Goal: Communication & Community: Answer question/provide support

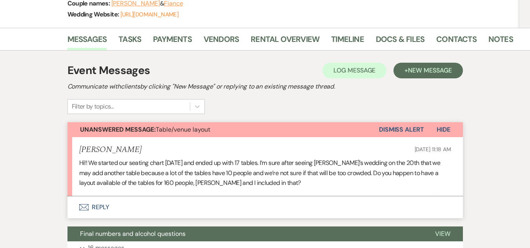
scroll to position [196, 0]
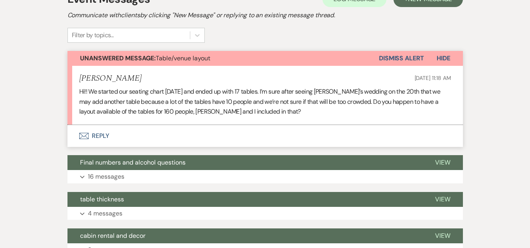
click at [98, 132] on button "Envelope Reply" at bounding box center [266, 136] width 396 height 22
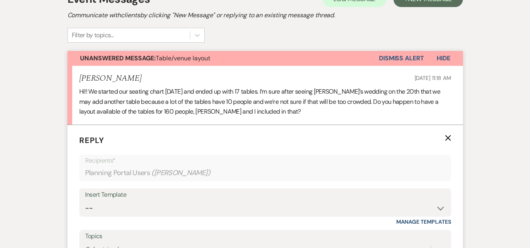
scroll to position [278, 0]
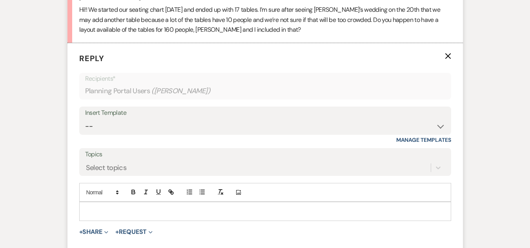
drag, startPoint x: 161, startPoint y: 212, endPoint x: 147, endPoint y: 205, distance: 15.3
click at [160, 212] on p at bounding box center [266, 211] width 360 height 9
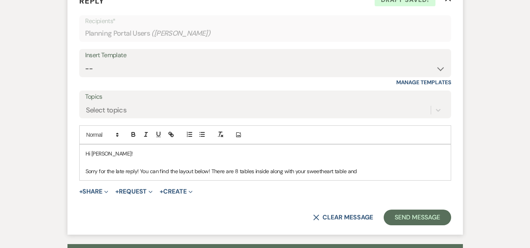
scroll to position [357, 0]
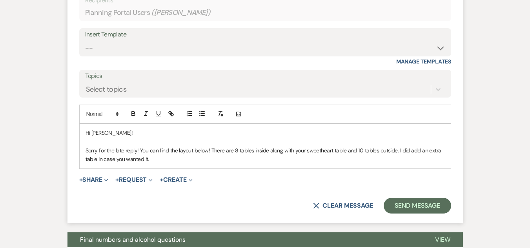
click at [225, 160] on p "Sorry for the late reply! You can find the layout below! There are 8 tables ins…" at bounding box center [266, 155] width 360 height 18
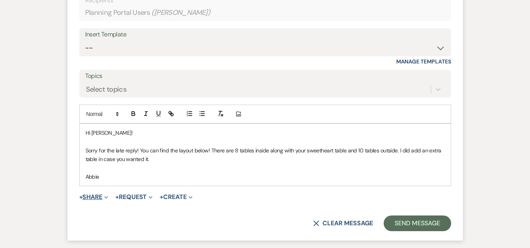
click at [97, 197] on button "+ Share Expand" at bounding box center [93, 197] width 29 height 6
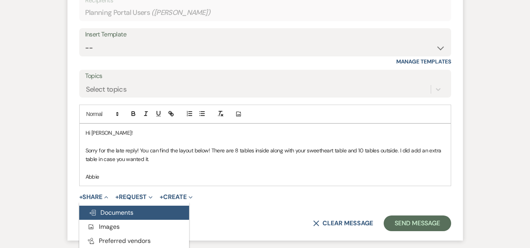
click at [108, 211] on span "Doc Upload Documents" at bounding box center [111, 213] width 45 height 8
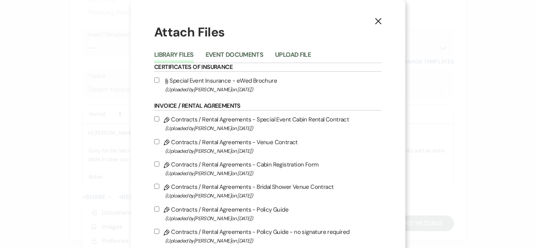
click at [296, 50] on li "Upload File" at bounding box center [298, 56] width 47 height 13
click at [295, 58] on button "Upload File" at bounding box center [293, 57] width 36 height 11
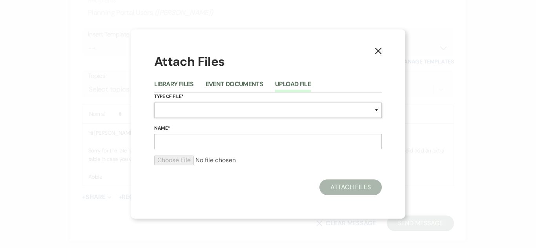
click at [248, 110] on select "Special Event Insurance Vendor Certificate of Insurance Contracts / Rental Agre…" at bounding box center [268, 110] width 228 height 15
select select "24"
click at [154, 103] on select "Special Event Insurance Vendor Certificate of Insurance Contracts / Rental Agre…" at bounding box center [268, 110] width 228 height 15
click at [204, 144] on input "Name*" at bounding box center [268, 141] width 228 height 15
type input "Inside Table Layout"
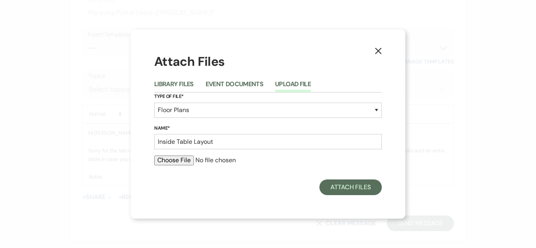
click at [184, 162] on input "file" at bounding box center [268, 160] width 228 height 9
type input "C:\fakepath\savanna seating layout.pdf"
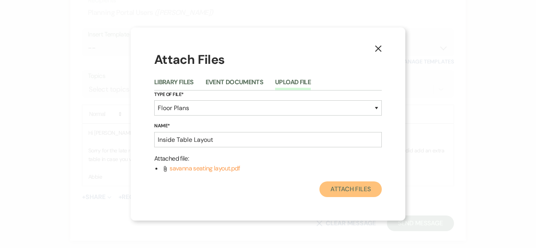
click at [342, 189] on button "Attach Files" at bounding box center [350, 190] width 62 height 16
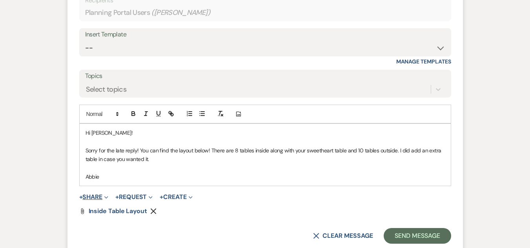
click at [93, 194] on button "+ Share Expand" at bounding box center [93, 197] width 29 height 6
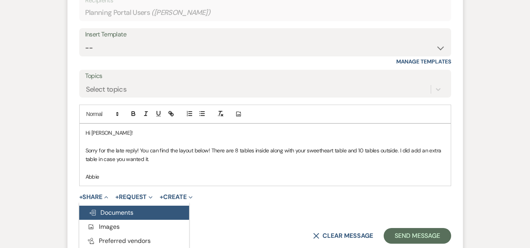
click at [109, 210] on span "Doc Upload Documents" at bounding box center [111, 213] width 45 height 8
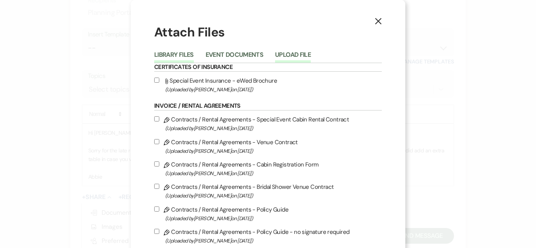
click at [285, 54] on button "Upload File" at bounding box center [293, 57] width 36 height 11
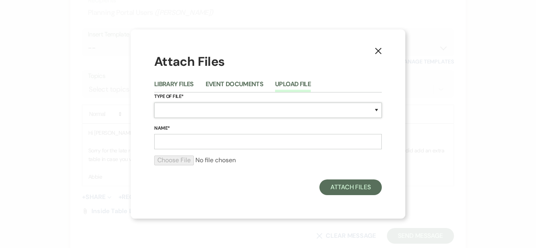
click at [260, 115] on select "Special Event Insurance Vendor Certificate of Insurance Contracts / Rental Agre…" at bounding box center [268, 110] width 228 height 15
select select "24"
click at [154, 103] on select "Special Event Insurance Vendor Certificate of Insurance Contracts / Rental Agre…" at bounding box center [268, 110] width 228 height 15
click at [212, 146] on input "Name*" at bounding box center [268, 141] width 228 height 15
type input "Outside Table Layouts"
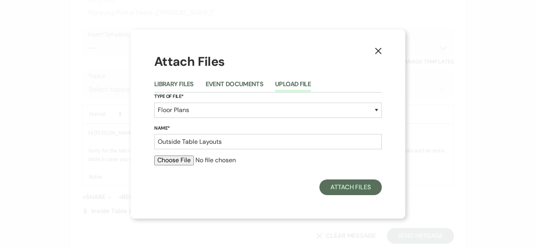
click at [165, 159] on input "file" at bounding box center [268, 160] width 228 height 9
type input "C:\fakepath\savanna pavilion layout.pdf"
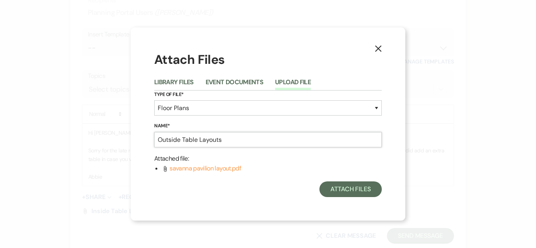
click at [225, 141] on input "Outside Table Layouts" at bounding box center [268, 139] width 228 height 15
type input "Outside Table Layout"
click at [349, 189] on button "Attach Files" at bounding box center [350, 190] width 62 height 16
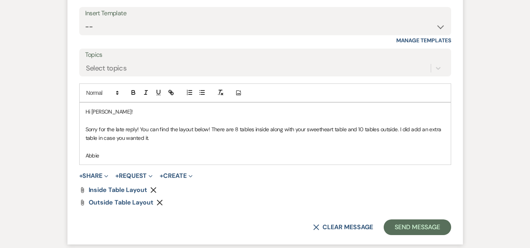
scroll to position [396, 0]
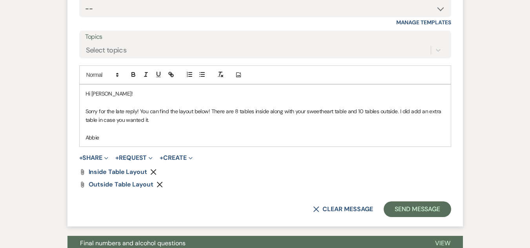
click at [156, 121] on p "Sorry for the late reply! You can find the layout below! There are 8 tables ins…" at bounding box center [266, 116] width 360 height 18
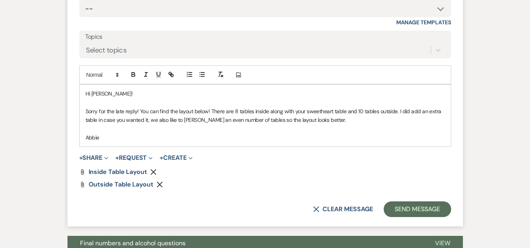
click at [195, 122] on p "Sorry for the late reply! You can find the layout below! There are 8 tables ins…" at bounding box center [266, 116] width 360 height 18
drag, startPoint x: 150, startPoint y: 121, endPoint x: 334, endPoint y: 117, distance: 184.5
click at [334, 117] on p "Sorry for the late reply! You can find the layout below! There are 8 tables ins…" at bounding box center [266, 116] width 360 height 18
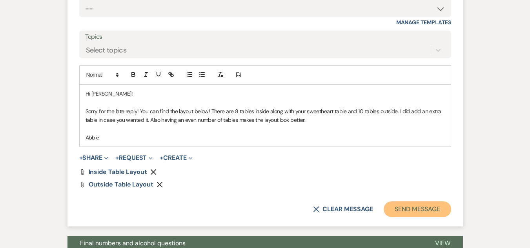
click at [416, 206] on button "Send Message" at bounding box center [417, 210] width 67 height 16
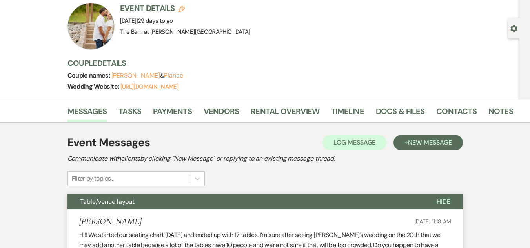
scroll to position [0, 0]
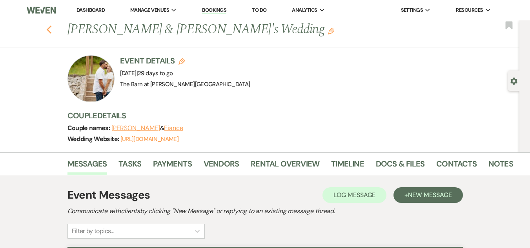
click at [51, 28] on use "button" at bounding box center [48, 30] width 5 height 9
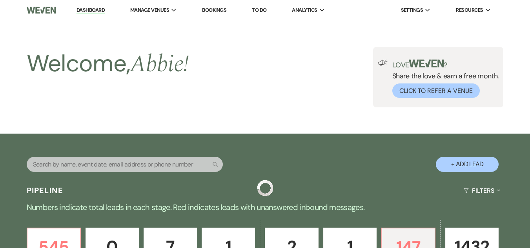
scroll to position [273, 0]
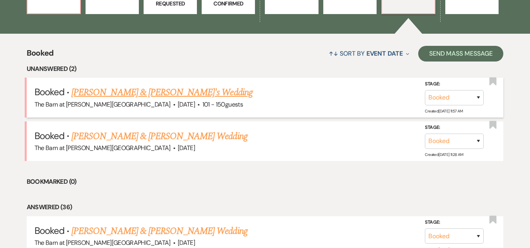
click at [140, 91] on link "[PERSON_NAME] & [PERSON_NAME]'s Wedding" at bounding box center [161, 93] width 181 height 14
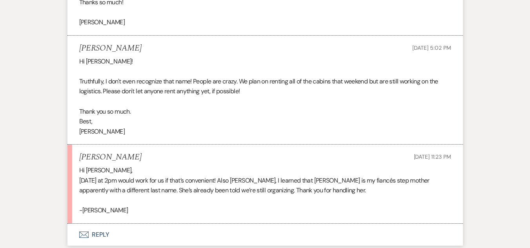
scroll to position [868, 0]
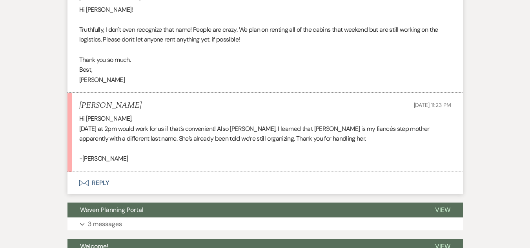
click at [97, 181] on button "Envelope Reply" at bounding box center [266, 183] width 396 height 22
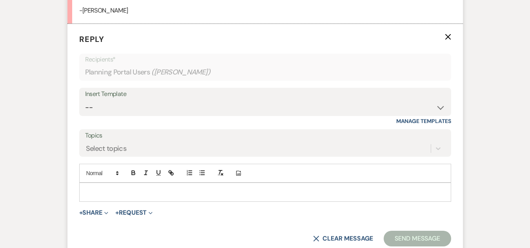
scroll to position [1032, 0]
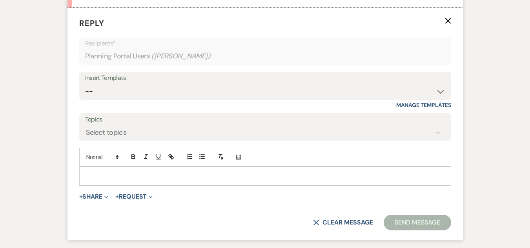
drag, startPoint x: 146, startPoint y: 177, endPoint x: 141, endPoint y: 175, distance: 5.8
click at [146, 177] on p at bounding box center [266, 176] width 360 height 9
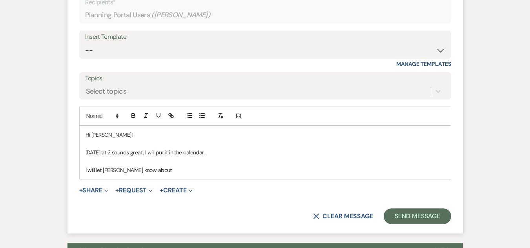
scroll to position [1098, 0]
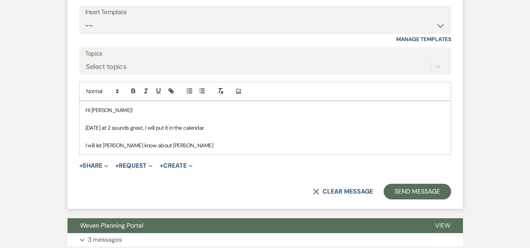
click at [102, 145] on p "I will let [PERSON_NAME] know about [PERSON_NAME]" at bounding box center [266, 145] width 360 height 9
click at [266, 146] on p "[PERSON_NAME] is on vacation this weekend so I will let her know about [PERSON_…" at bounding box center [266, 145] width 360 height 9
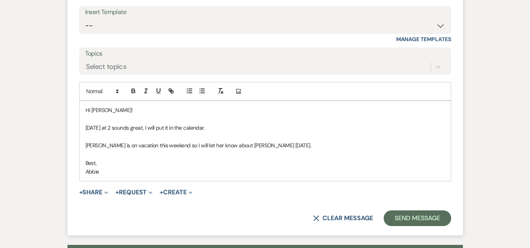
click at [212, 127] on p "[DATE] at 2 sounds great, I will put it in the calendar." at bounding box center [266, 128] width 360 height 9
click at [86, 148] on p "[PERSON_NAME] is on vacation this weekend so I will let her know about [PERSON_…" at bounding box center [266, 145] width 360 height 9
click at [312, 147] on p "Also, [PERSON_NAME] is on vacation this weekend so I will let her know about [P…" at bounding box center [266, 145] width 360 height 9
drag, startPoint x: 293, startPoint y: 147, endPoint x: 267, endPoint y: 148, distance: 26.7
click at [267, 148] on p "Also, [PERSON_NAME] is on vacation this weekend so I will let her know about [P…" at bounding box center [266, 145] width 360 height 9
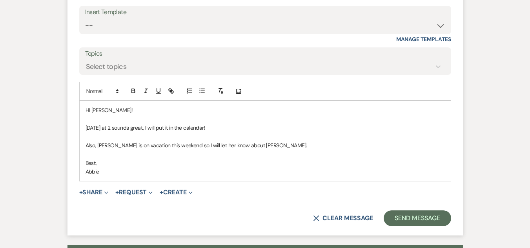
click at [278, 147] on p "Also, [PERSON_NAME] is on vacation this weekend so I will let her know about [P…" at bounding box center [266, 145] width 360 height 9
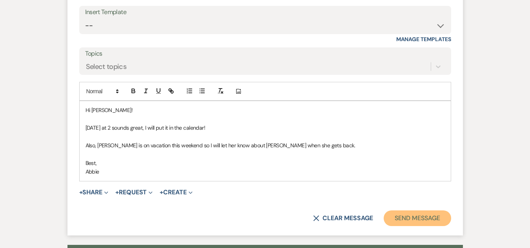
click at [424, 220] on button "Send Message" at bounding box center [417, 219] width 67 height 16
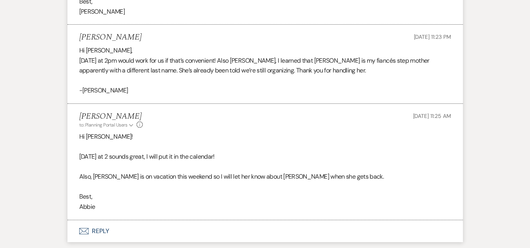
scroll to position [922, 0]
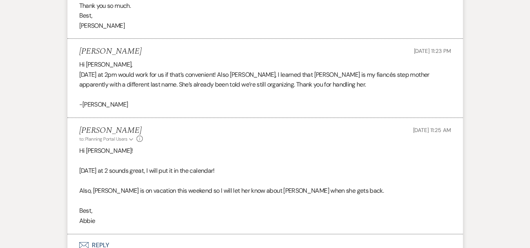
drag, startPoint x: 77, startPoint y: 51, endPoint x: 128, endPoint y: 51, distance: 50.2
click at [128, 51] on li "[PERSON_NAME] [DATE] 11:23 PM Hi [PERSON_NAME], [DATE] at 2pm would work for us…" at bounding box center [266, 78] width 396 height 79
copy h5 "[PERSON_NAME]"
click at [182, 106] on p "-[PERSON_NAME]" at bounding box center [265, 105] width 372 height 10
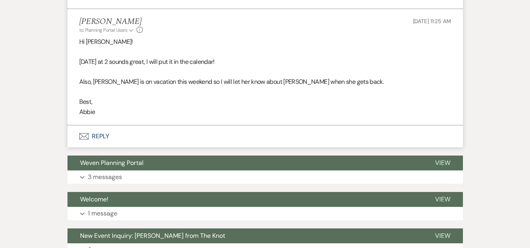
scroll to position [1040, 0]
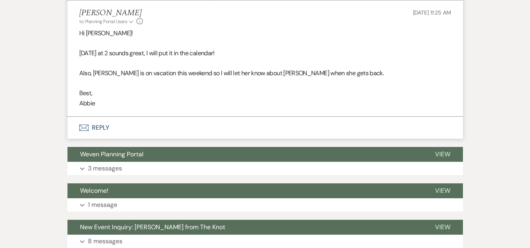
click at [99, 125] on button "Envelope Reply" at bounding box center [266, 128] width 396 height 22
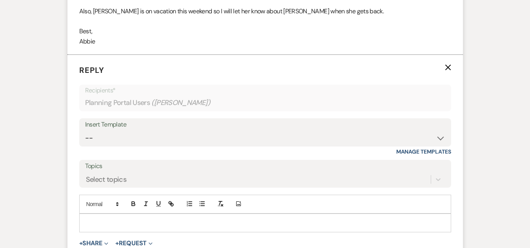
scroll to position [1148, 0]
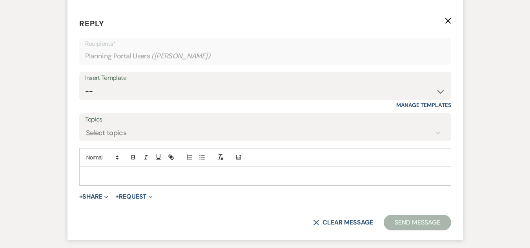
click at [171, 174] on p at bounding box center [266, 176] width 360 height 9
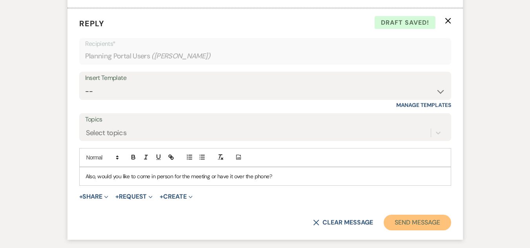
click at [414, 223] on button "Send Message" at bounding box center [417, 223] width 67 height 16
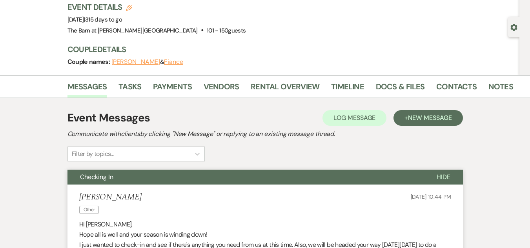
scroll to position [0, 0]
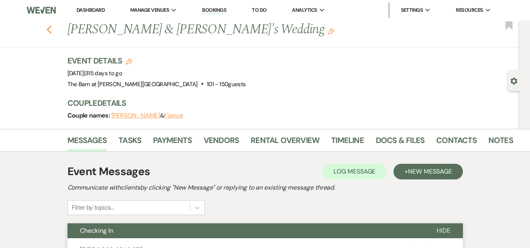
click at [52, 29] on icon "Previous" at bounding box center [49, 29] width 6 height 9
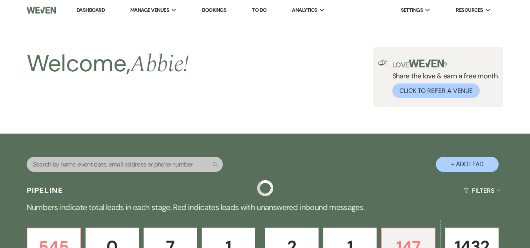
scroll to position [273, 0]
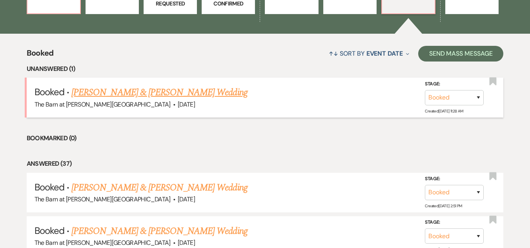
click at [114, 96] on link "[PERSON_NAME] & [PERSON_NAME] Wedding" at bounding box center [159, 93] width 176 height 14
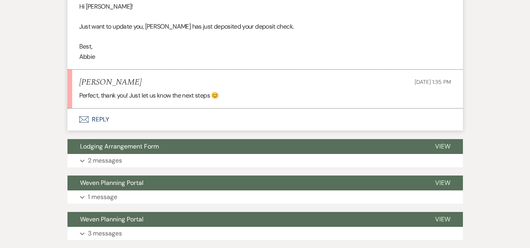
scroll to position [1177, 0]
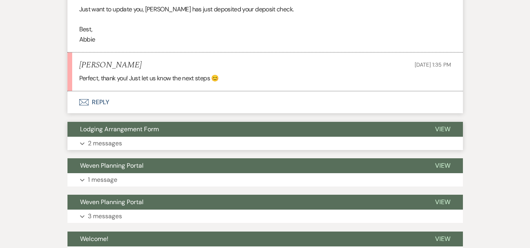
click at [141, 137] on button "Expand 2 messages" at bounding box center [266, 143] width 396 height 13
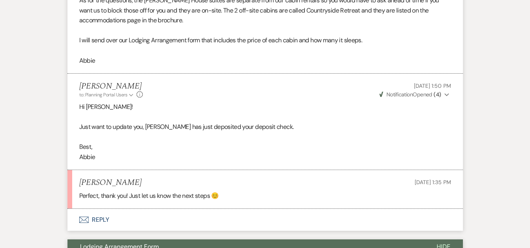
scroll to position [1099, 0]
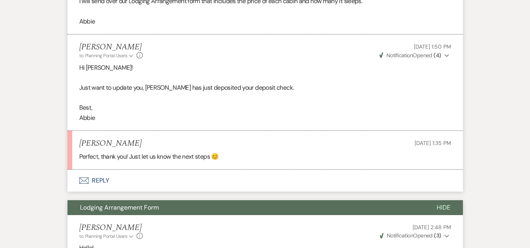
click at [102, 170] on button "Envelope Reply" at bounding box center [266, 181] width 396 height 22
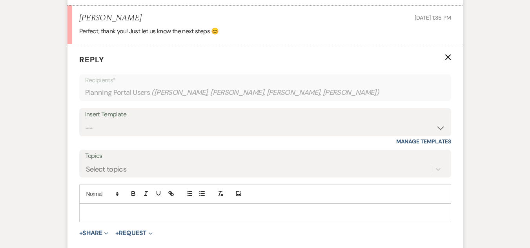
scroll to position [1251, 0]
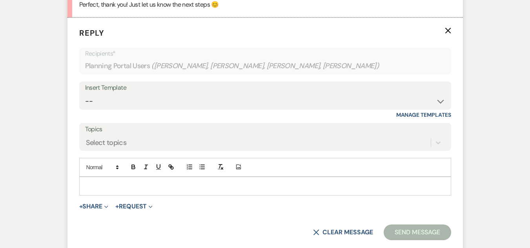
click at [141, 182] on p at bounding box center [266, 186] width 360 height 9
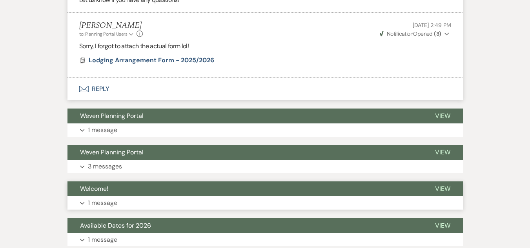
scroll to position [1879, 0]
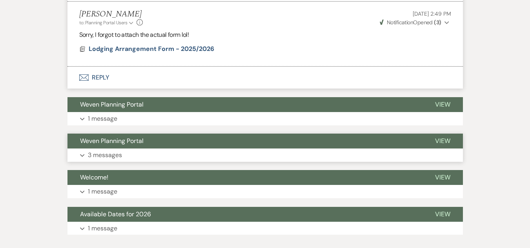
click at [168, 149] on button "Expand 3 messages" at bounding box center [266, 155] width 396 height 13
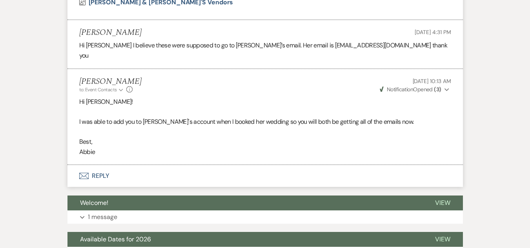
scroll to position [2311, 0]
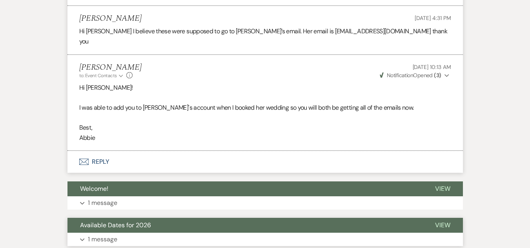
click at [166, 233] on button "Expand 1 message" at bounding box center [266, 239] width 396 height 13
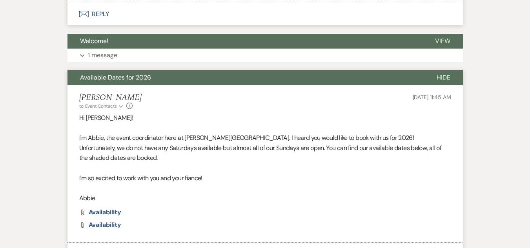
scroll to position [2508, 0]
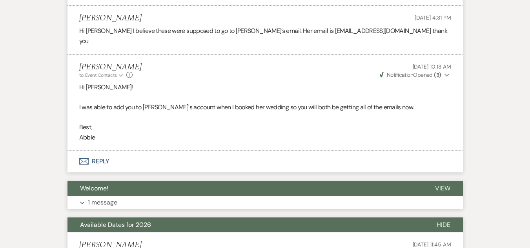
click at [169, 196] on button "Expand 1 message" at bounding box center [266, 202] width 396 height 13
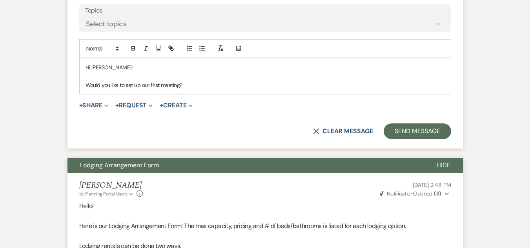
scroll to position [1369, 0]
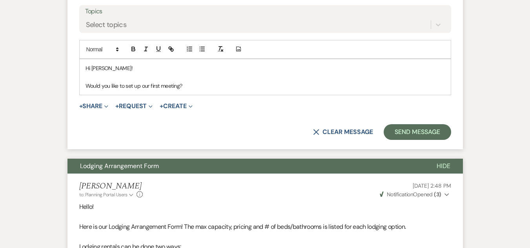
click at [198, 82] on p "Would you like to set up our first meeting?" at bounding box center [266, 86] width 360 height 9
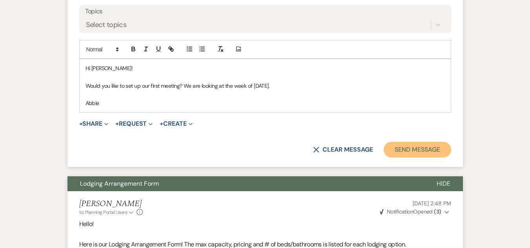
click at [414, 142] on button "Send Message" at bounding box center [417, 150] width 67 height 16
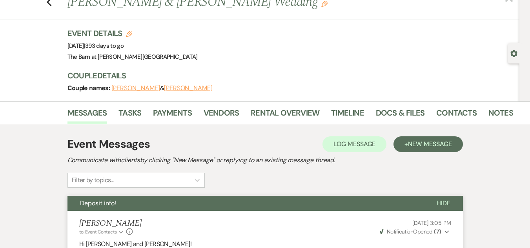
scroll to position [0, 0]
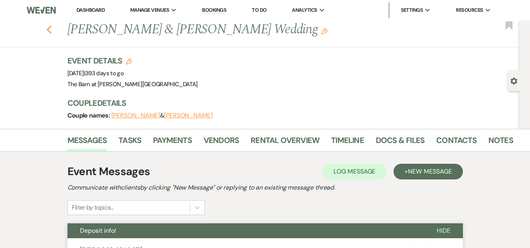
click at [51, 28] on use "button" at bounding box center [48, 30] width 5 height 9
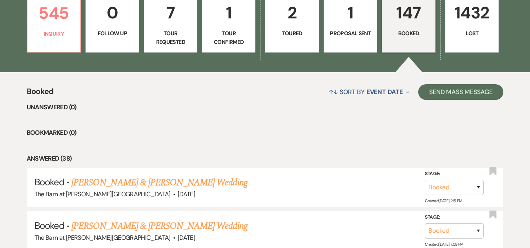
scroll to position [116, 0]
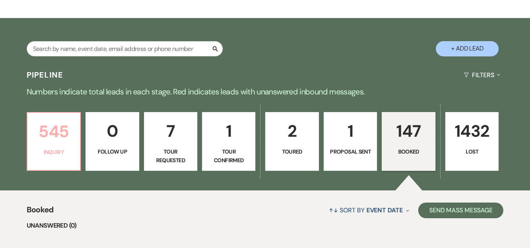
drag, startPoint x: 44, startPoint y: 141, endPoint x: 78, endPoint y: 21, distance: 124.7
click at [45, 141] on p "545" at bounding box center [53, 132] width 43 height 26
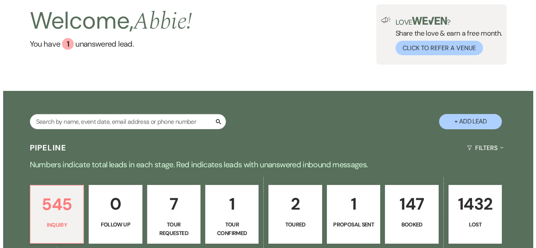
scroll to position [37, 0]
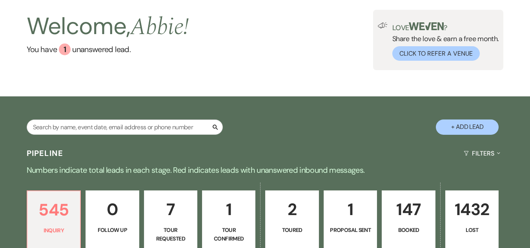
click at [450, 125] on button "+ Add Lead" at bounding box center [467, 127] width 63 height 15
select select "493"
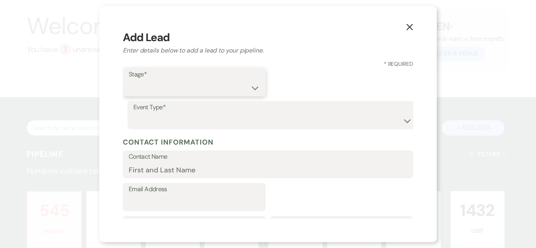
click at [244, 86] on select "Inquiry Follow Up Tour Requested Tour Confirmed Toured Proposal Sent Booked Lost" at bounding box center [194, 87] width 131 height 15
select select "1"
click at [129, 80] on select "Inquiry Follow Up Tour Requested Tour Confirmed Toured Proposal Sent Booked Lost" at bounding box center [194, 87] width 131 height 15
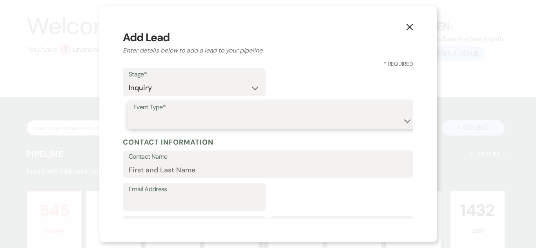
click at [264, 117] on select "Wedding Anniversary Party Baby Shower Bachelorette / Bachelor Party Birthday Pa…" at bounding box center [272, 120] width 279 height 15
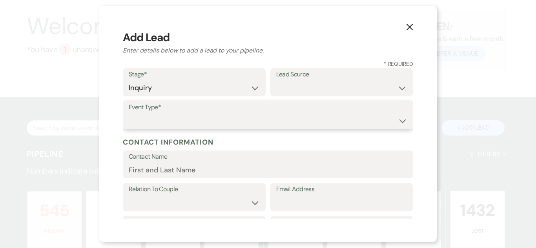
select select "1"
click at [129, 113] on select "Wedding Anniversary Party Baby Shower Bachelorette / Bachelor Party Birthday Pa…" at bounding box center [268, 120] width 279 height 15
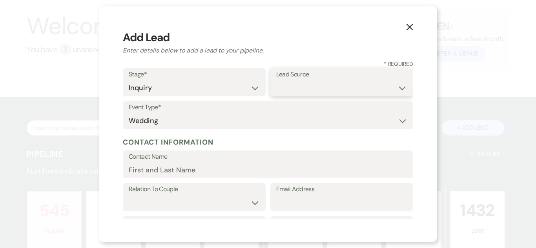
click at [300, 84] on select "Weven Venue Website Instagram Facebook Pinterest Google The Knot Wedding Wire H…" at bounding box center [341, 87] width 131 height 15
select select "5"
click at [276, 80] on select "Weven Venue Website Instagram Facebook Pinterest Google The Knot Wedding Wire H…" at bounding box center [341, 87] width 131 height 15
click at [286, 175] on input "Contact Name" at bounding box center [268, 169] width 279 height 15
paste input "[PERSON_NAME] [EMAIL_ADDRESS][DOMAIN_NAME]"
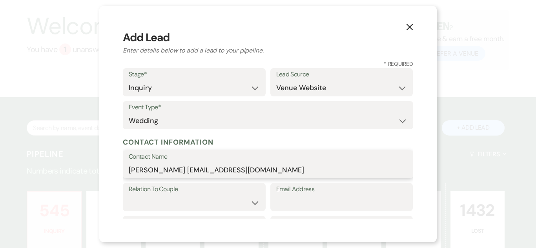
drag, startPoint x: 286, startPoint y: 175, endPoint x: 168, endPoint y: 180, distance: 118.6
click at [168, 180] on form "Stage* Inquiry Follow Up Tour Requested Tour Confirmed Toured Proposal Sent Boo…" at bounding box center [268, 241] width 290 height 347
type input "[PERSON_NAME]"
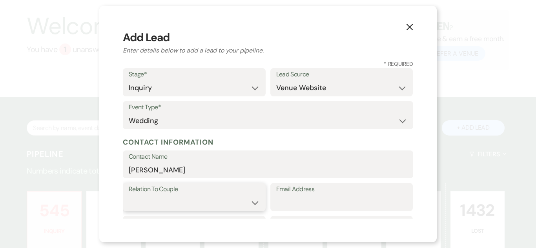
click at [233, 205] on select "Couple Planner Parent of Couple Family Member Friend Other" at bounding box center [194, 202] width 131 height 15
click at [129, 195] on select "Couple Planner Parent of Couple Family Member Friend Other" at bounding box center [194, 202] width 131 height 15
click at [212, 198] on select "Couple Planner Parent of Couple Family Member Friend Other" at bounding box center [194, 202] width 131 height 15
select select "1"
click at [129, 195] on select "Couple Planner Parent of Couple Family Member Friend Other" at bounding box center [194, 202] width 131 height 15
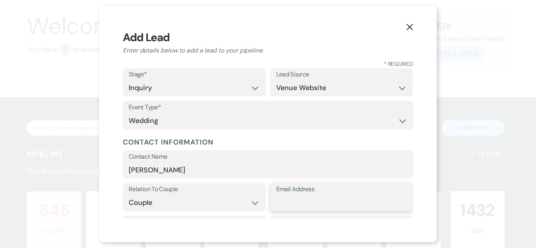
click at [318, 203] on input "Email Address" at bounding box center [341, 202] width 131 height 15
paste input "[EMAIL_ADDRESS][DOMAIN_NAME]"
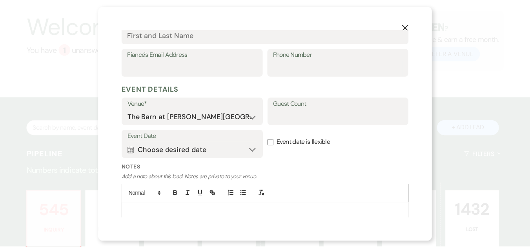
scroll to position [277, 0]
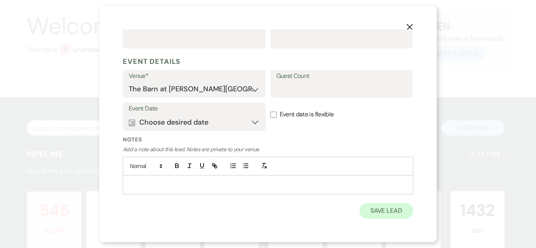
type input "[EMAIL_ADDRESS][DOMAIN_NAME]"
click at [378, 214] on button "Save Lead" at bounding box center [387, 211] width 54 height 16
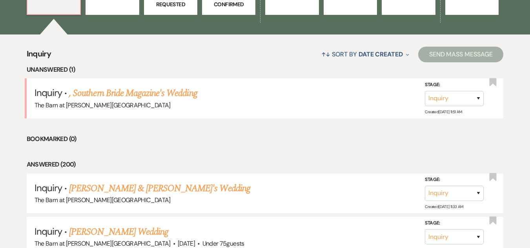
scroll to position [273, 0]
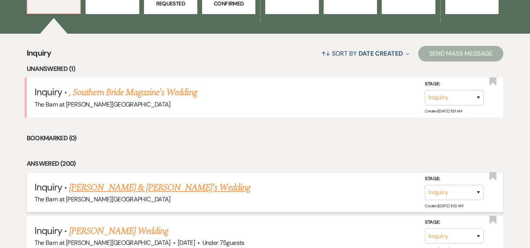
click at [153, 186] on link "[PERSON_NAME] & [PERSON_NAME]'s Wedding" at bounding box center [159, 188] width 181 height 14
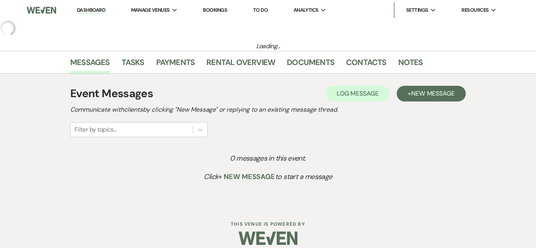
select select "5"
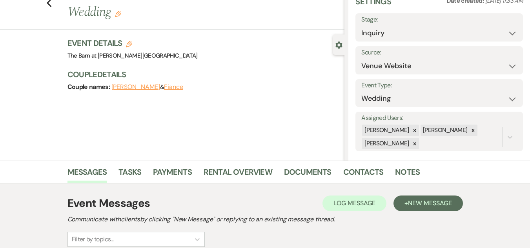
scroll to position [118, 0]
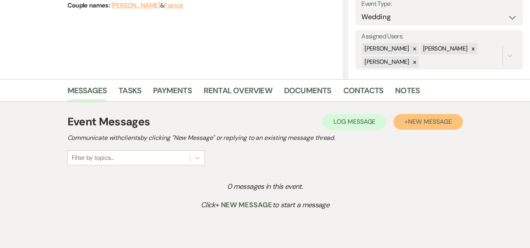
click at [427, 118] on span "New Message" at bounding box center [430, 122] width 44 height 8
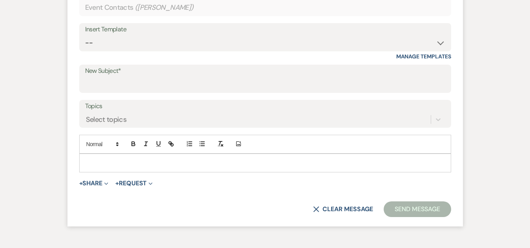
scroll to position [353, 0]
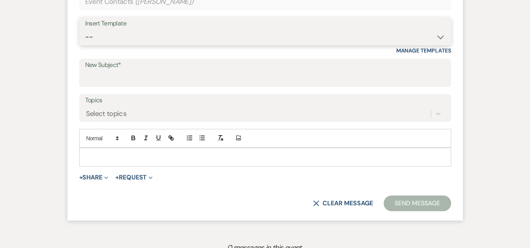
click at [280, 43] on select "-- Weven Planning Portal Introduction (Booked Events) Welcome Email Offboarding…" at bounding box center [265, 36] width 360 height 15
select select "4054"
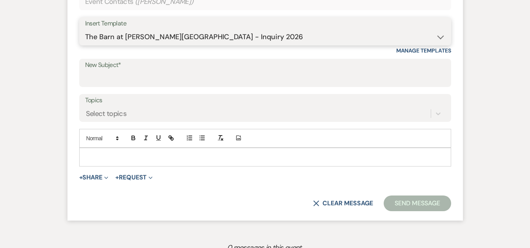
click at [85, 29] on select "-- Weven Planning Portal Introduction (Booked Events) Welcome Email Offboarding…" at bounding box center [265, 36] width 360 height 15
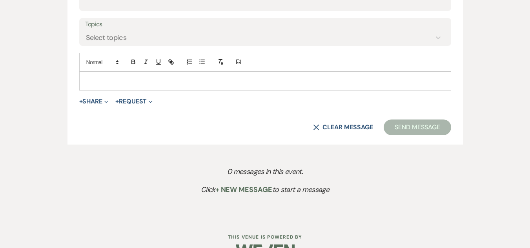
scroll to position [451, 0]
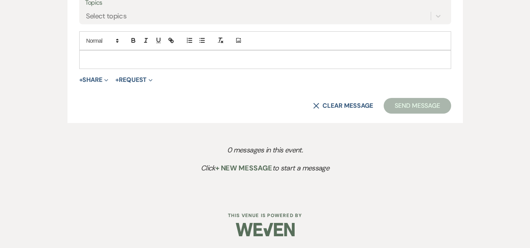
type input "The Barn at [PERSON_NAME][GEOGRAPHIC_DATA] - Inquiry"
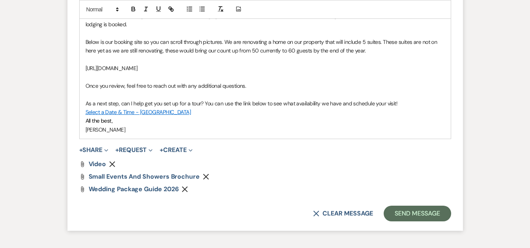
scroll to position [569, 0]
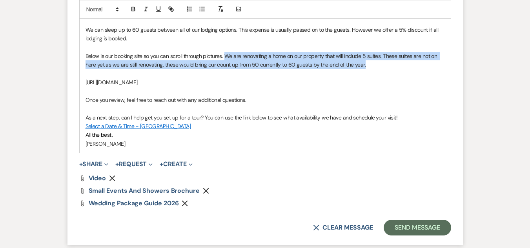
drag, startPoint x: 370, startPoint y: 64, endPoint x: 226, endPoint y: 56, distance: 143.9
click at [226, 56] on p "Below is our booking site so you can scroll through pictures. We are renovating…" at bounding box center [266, 61] width 360 height 18
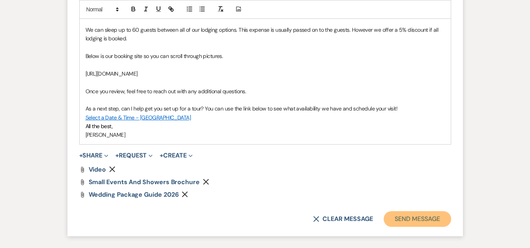
click at [424, 214] on button "Send Message" at bounding box center [417, 220] width 67 height 16
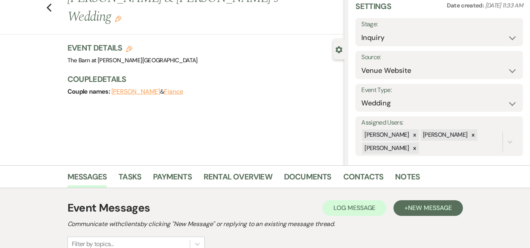
scroll to position [0, 0]
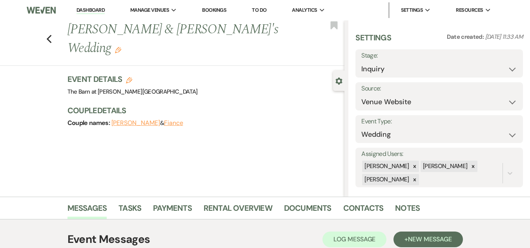
click at [49, 29] on div "Previous [PERSON_NAME] & [PERSON_NAME]'s Wedding Edit Bookmark" at bounding box center [170, 43] width 349 height 46
click at [51, 35] on icon "Previous" at bounding box center [49, 39] width 6 height 9
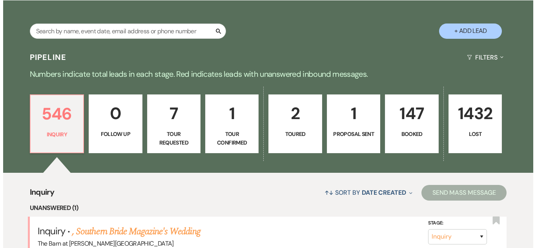
scroll to position [77, 0]
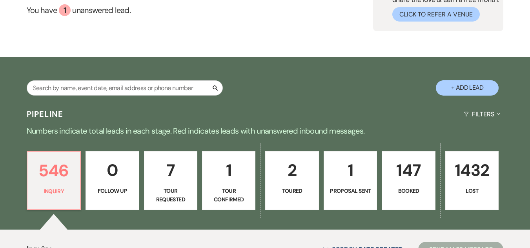
click at [463, 87] on button "+ Add Lead" at bounding box center [467, 87] width 63 height 15
select select "493"
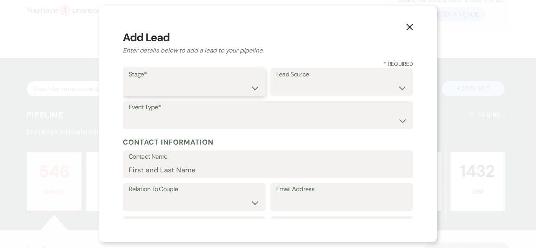
click at [225, 88] on select "Inquiry Follow Up Tour Requested Tour Confirmed Toured Proposal Sent Booked Lost" at bounding box center [194, 87] width 131 height 15
select select "1"
click at [129, 80] on select "Inquiry Follow Up Tour Requested Tour Confirmed Toured Proposal Sent Booked Lost" at bounding box center [194, 87] width 131 height 15
click at [299, 89] on select "Weven Venue Website Instagram Facebook Pinterest Google The Knot Wedding Wire H…" at bounding box center [341, 87] width 131 height 15
select select "5"
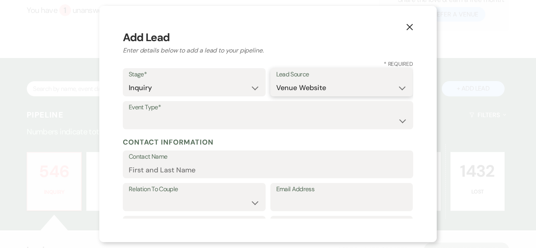
click at [276, 80] on select "Weven Venue Website Instagram Facebook Pinterest Google The Knot Wedding Wire H…" at bounding box center [341, 87] width 131 height 15
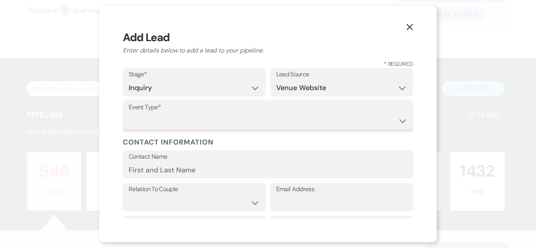
click at [299, 123] on select "Wedding Anniversary Party Baby Shower Bachelorette / Bachelor Party Birthday Pa…" at bounding box center [268, 120] width 279 height 15
select select "1"
click at [129, 113] on select "Wedding Anniversary Party Baby Shower Bachelorette / Bachelor Party Birthday Pa…" at bounding box center [268, 120] width 279 height 15
click at [217, 166] on input "Contact Name" at bounding box center [268, 169] width 279 height 15
paste input "[PERSON_NAME] L [EMAIL_ADDRESS][DOMAIN_NAME]"
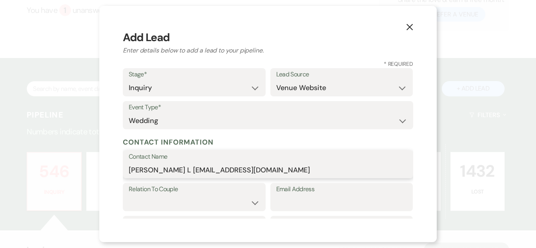
drag, startPoint x: 153, startPoint y: 170, endPoint x: 301, endPoint y: 192, distance: 149.2
click at [301, 191] on form "Stage* Inquiry Follow Up Tour Requested Tour Confirmed Toured Proposal Sent Boo…" at bounding box center [268, 241] width 290 height 347
type input "[PERSON_NAME] L"
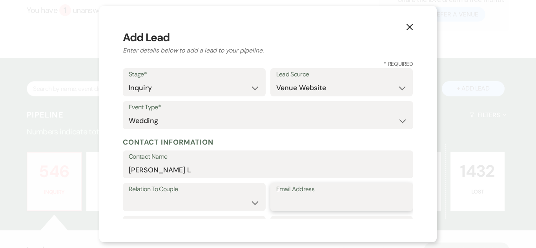
click at [311, 202] on input "Email Address" at bounding box center [341, 202] width 131 height 15
paste input "[EMAIL_ADDRESS][DOMAIN_NAME]"
type input "[EMAIL_ADDRESS][DOMAIN_NAME]"
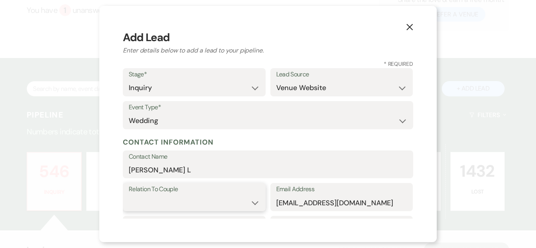
click at [242, 197] on select "Couple Planner Parent of Couple Family Member Friend Other" at bounding box center [194, 202] width 131 height 15
select select "3"
click at [129, 195] on select "Couple Planner Parent of Couple Family Member Friend Other" at bounding box center [194, 202] width 131 height 15
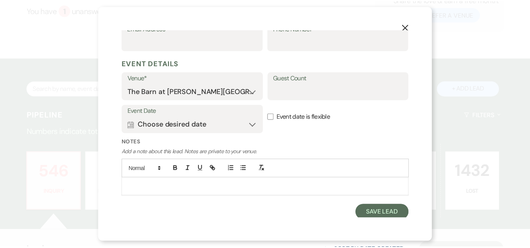
scroll to position [372, 0]
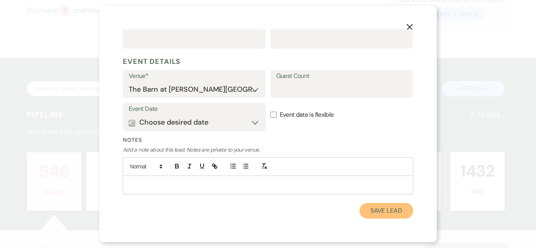
click at [371, 208] on button "Save Lead" at bounding box center [387, 211] width 54 height 16
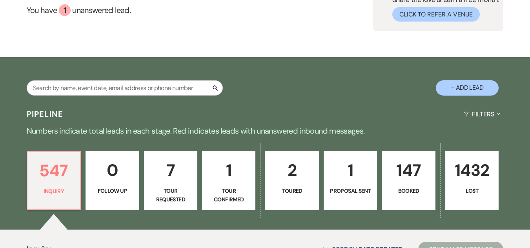
scroll to position [273, 0]
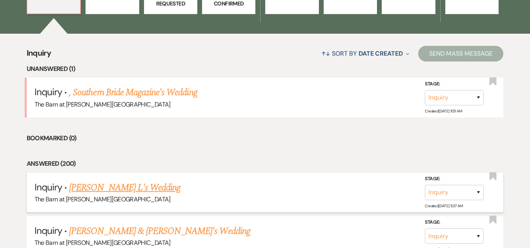
click at [122, 186] on link "[PERSON_NAME] L's Wedding" at bounding box center [124, 188] width 111 height 14
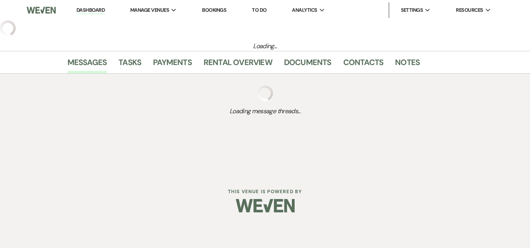
select select "5"
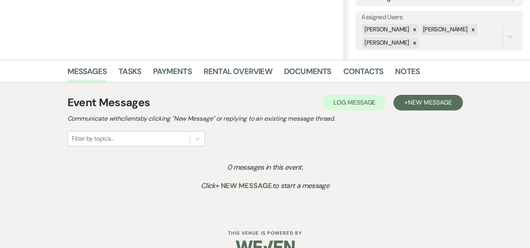
scroll to position [155, 0]
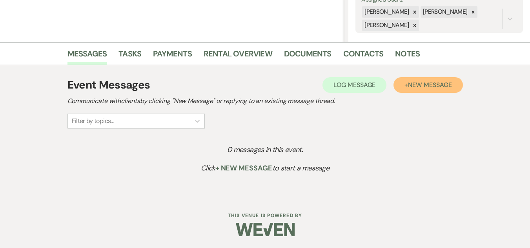
click at [415, 84] on span "New Message" at bounding box center [430, 85] width 44 height 8
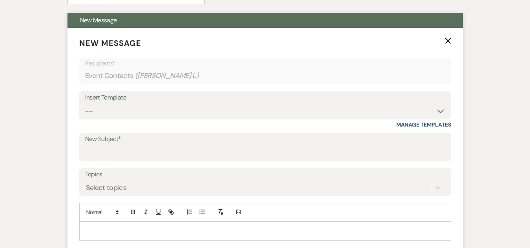
scroll to position [312, 0]
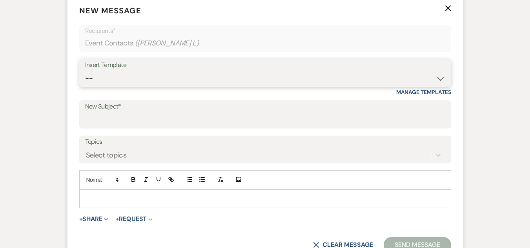
click at [292, 78] on select "-- Weven Planning Portal Introduction (Booked Events) Welcome Email Offboarding…" at bounding box center [265, 78] width 360 height 15
select select "4054"
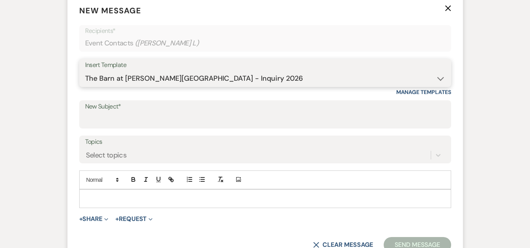
click at [85, 71] on select "-- Weven Planning Portal Introduction (Booked Events) Welcome Email Offboarding…" at bounding box center [265, 78] width 360 height 15
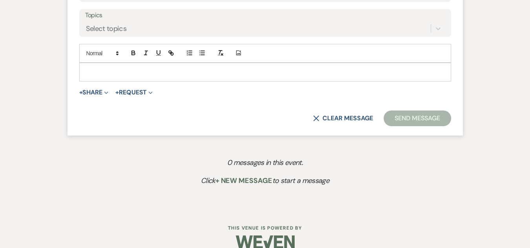
scroll to position [451, 0]
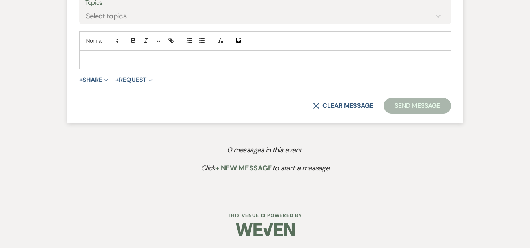
type input "The Barn at [PERSON_NAME][GEOGRAPHIC_DATA] - Inquiry"
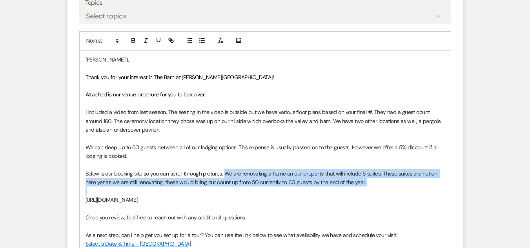
drag, startPoint x: 383, startPoint y: 187, endPoint x: 226, endPoint y: 171, distance: 157.4
click at [226, 171] on div "[PERSON_NAME] L Thank you for your interest in The Barn at [PERSON_NAME][GEOGRA…" at bounding box center [265, 161] width 371 height 220
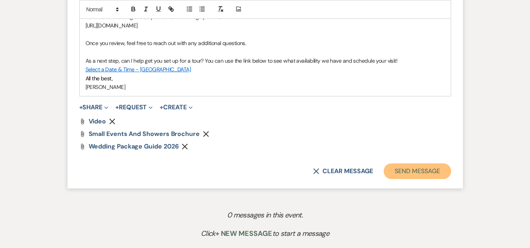
click at [407, 170] on button "Send Message" at bounding box center [417, 172] width 67 height 16
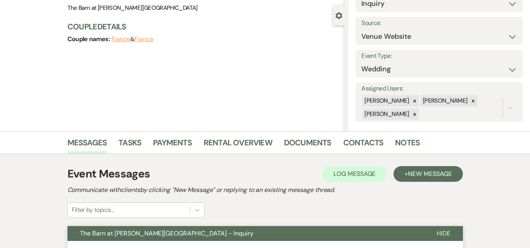
scroll to position [0, 0]
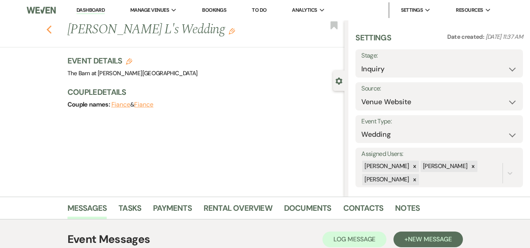
click at [51, 29] on use "button" at bounding box center [48, 30] width 5 height 9
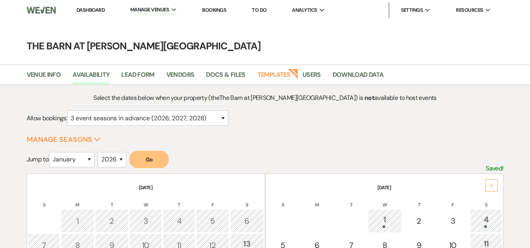
select select "3"
select select "2026"
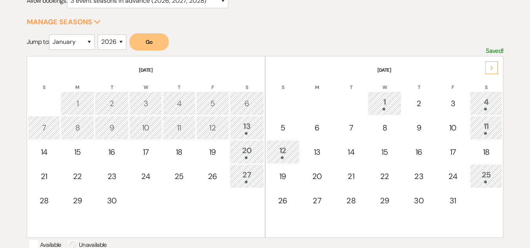
click at [492, 68] on icon "Next" at bounding box center [492, 68] width 4 height 5
